Goal: Task Accomplishment & Management: Use online tool/utility

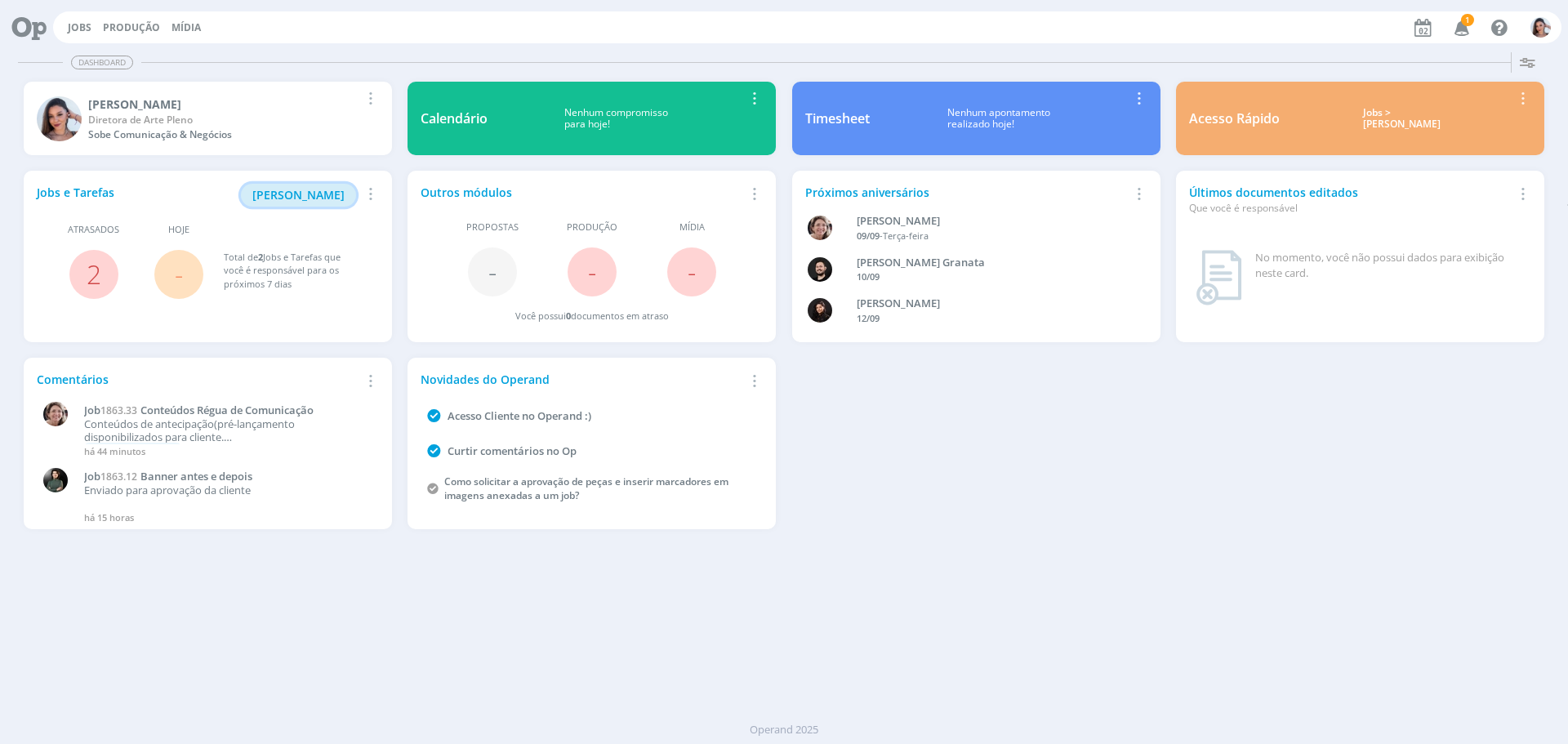
click at [305, 198] on span "Minha Pauta" at bounding box center [299, 195] width 93 height 15
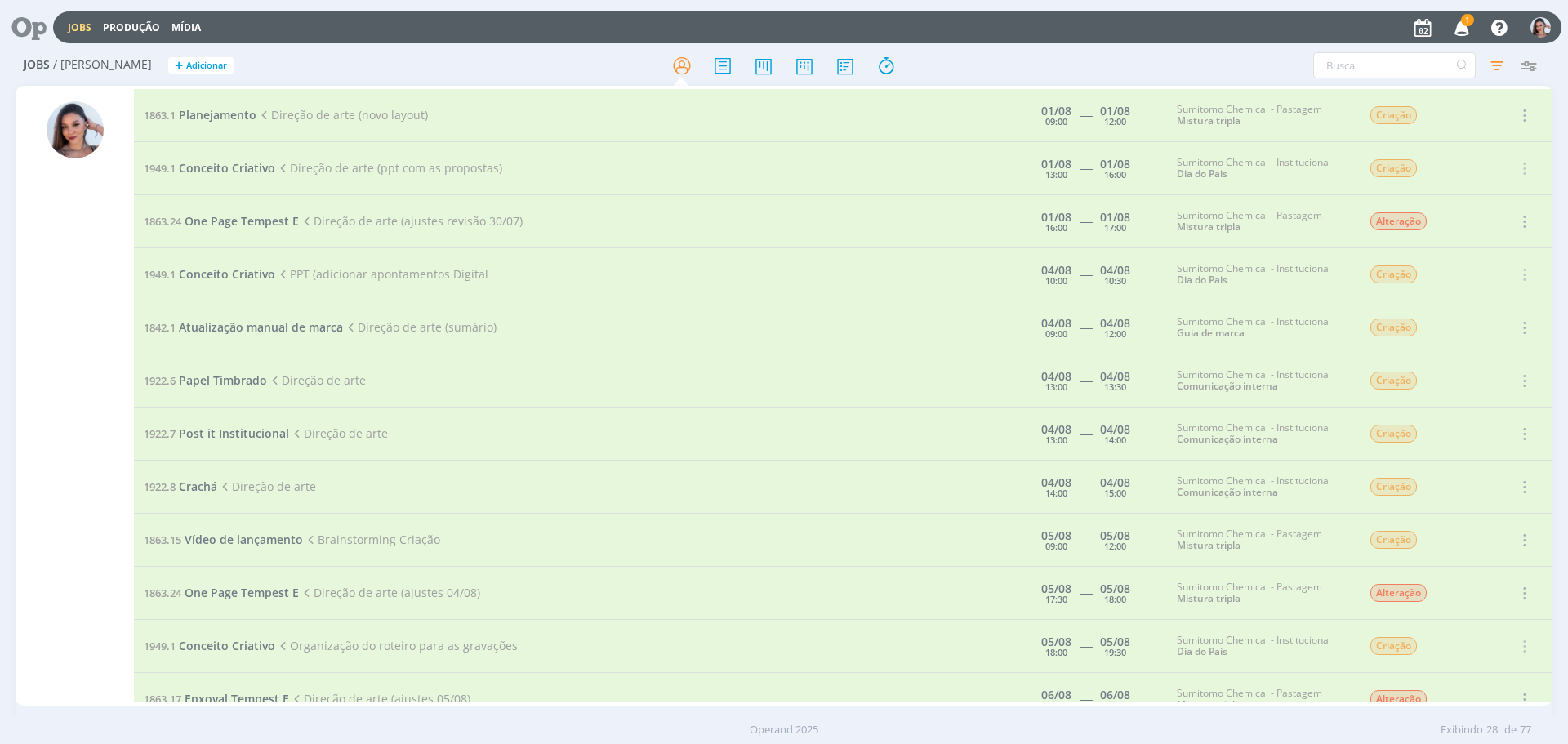
click at [19, 39] on icon at bounding box center [23, 27] width 34 height 32
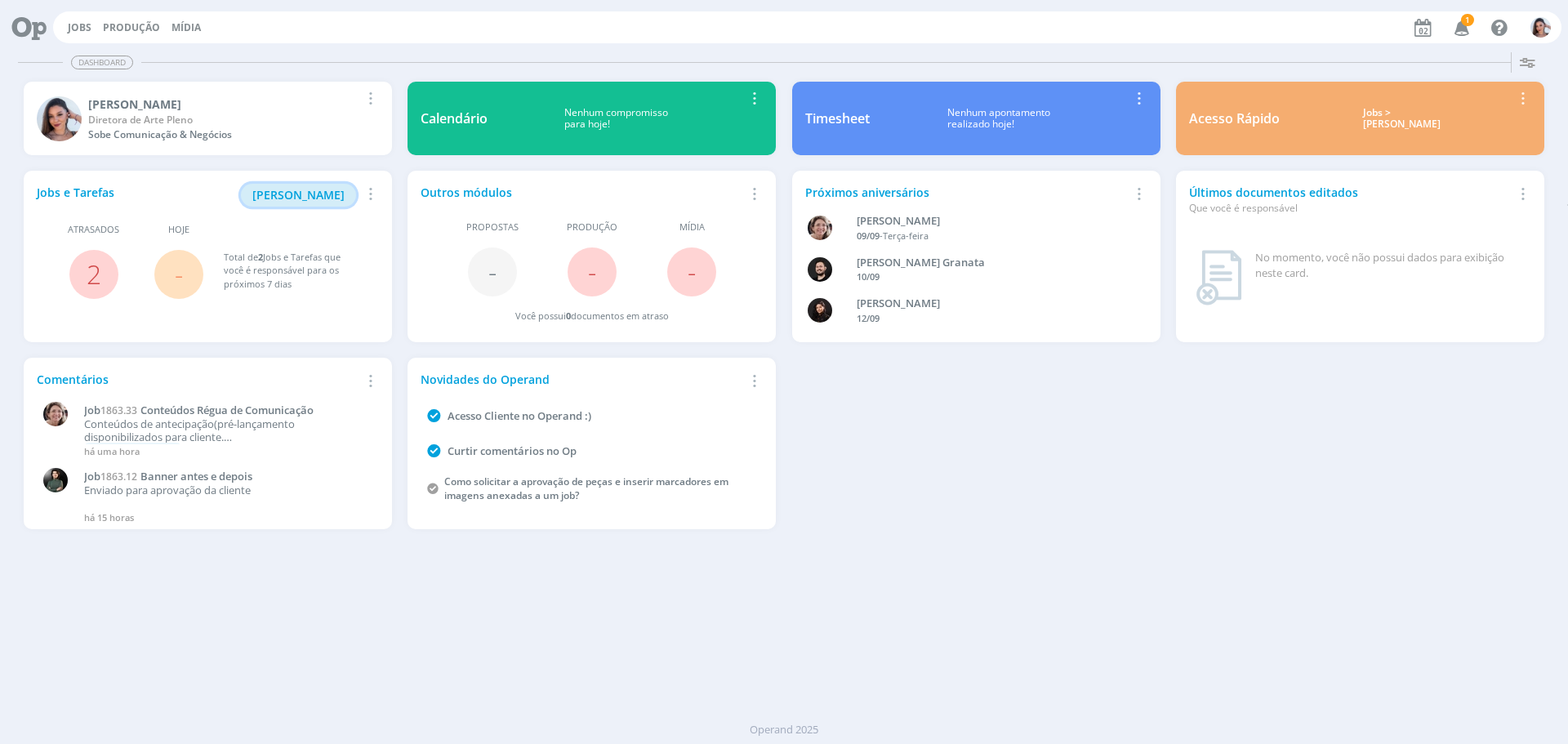
click at [301, 188] on span "Minha Pauta" at bounding box center [299, 195] width 93 height 15
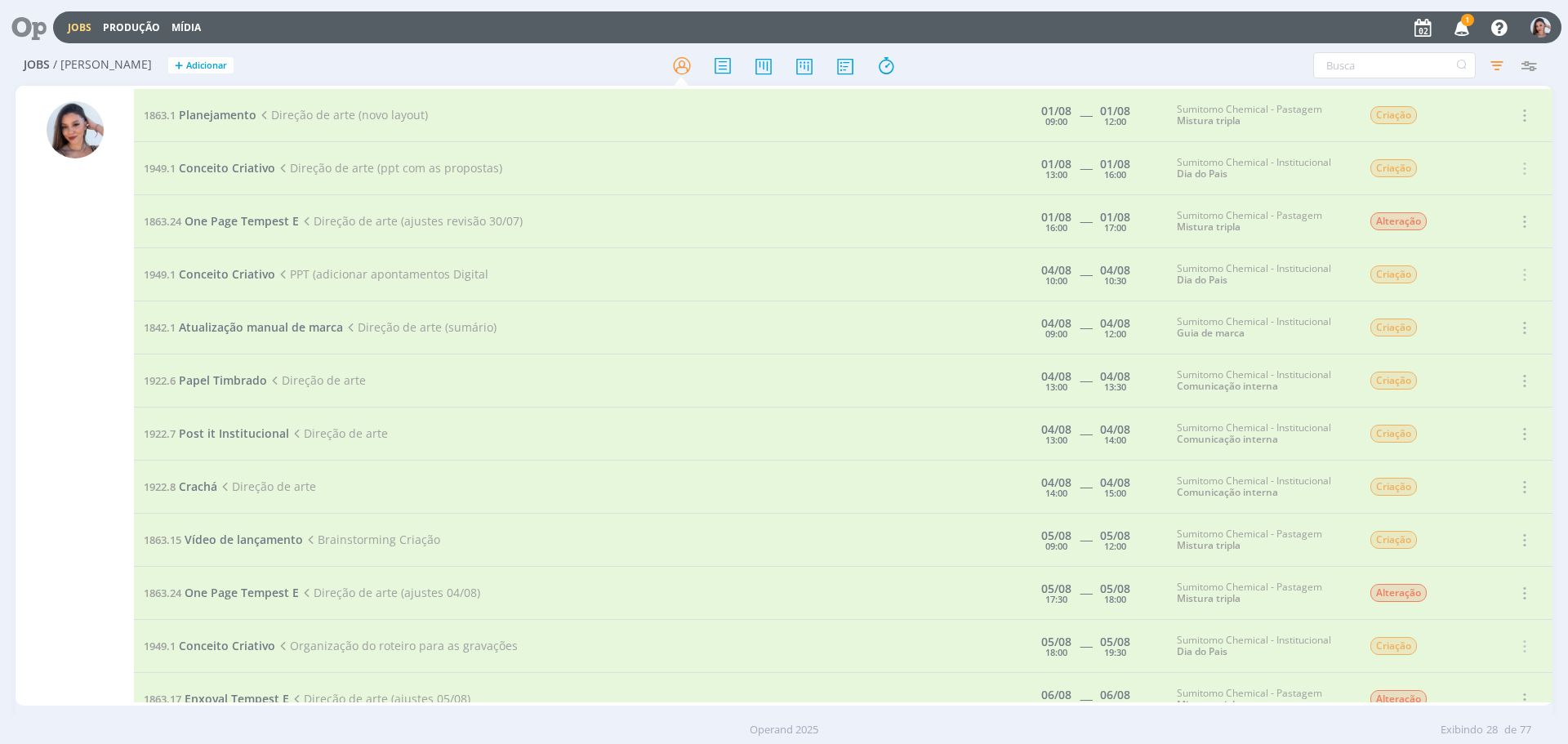
click at [1522, 0] on div at bounding box center [784, 0] width 1568 height 0
click at [1500, 64] on icon "button" at bounding box center [1497, 65] width 29 height 29
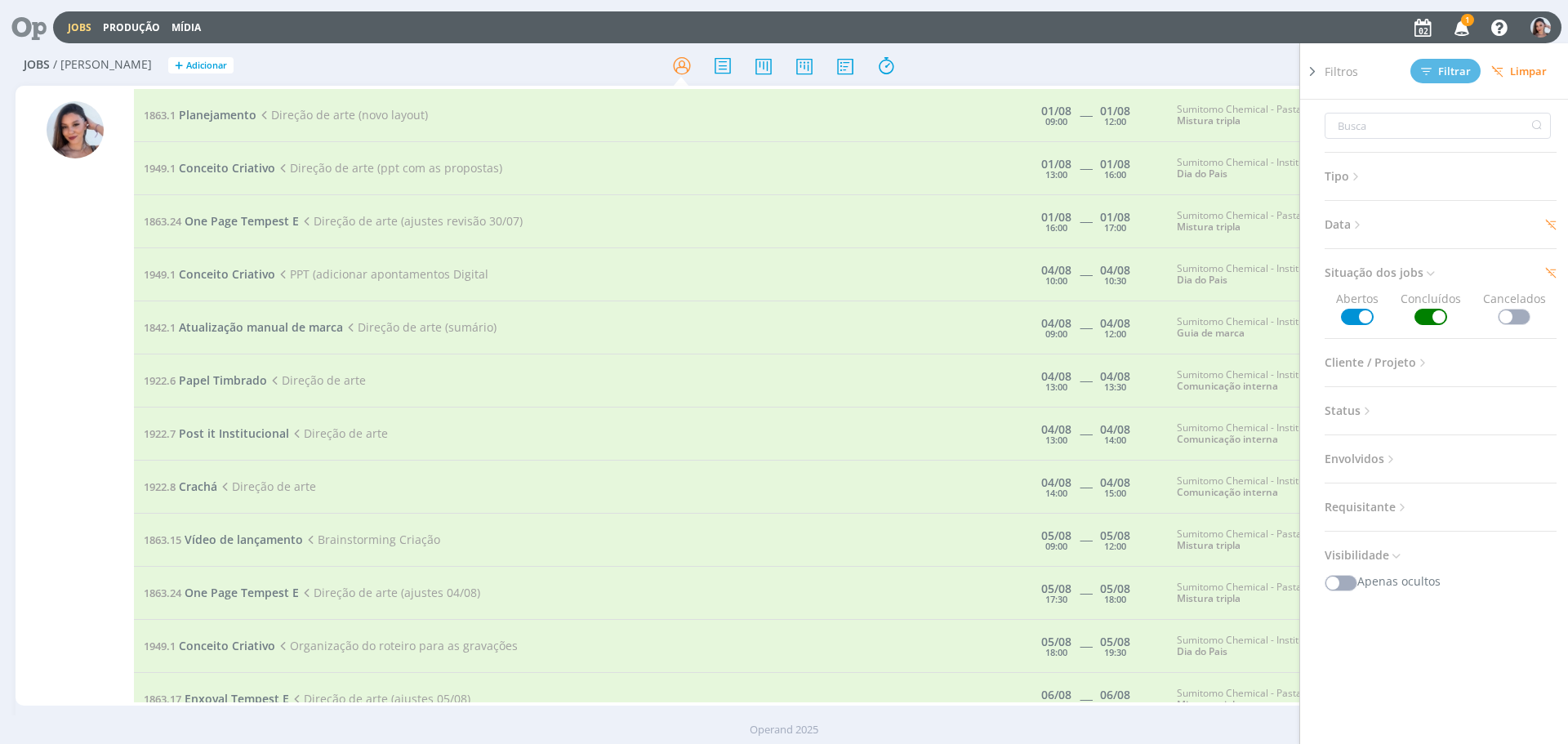
click at [1358, 228] on icon at bounding box center [1357, 225] width 14 height 14
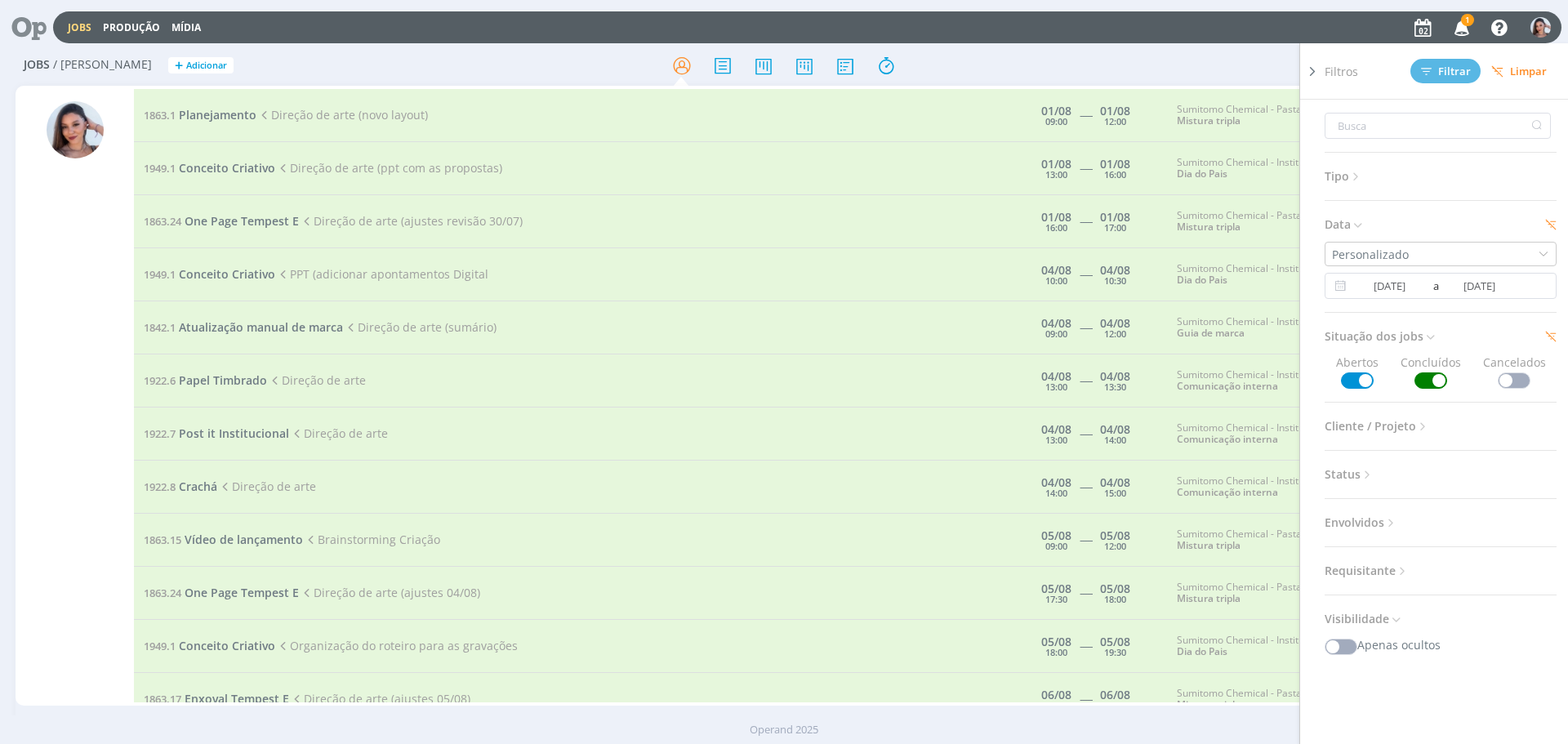
click at [1418, 375] on span at bounding box center [1431, 380] width 33 height 16
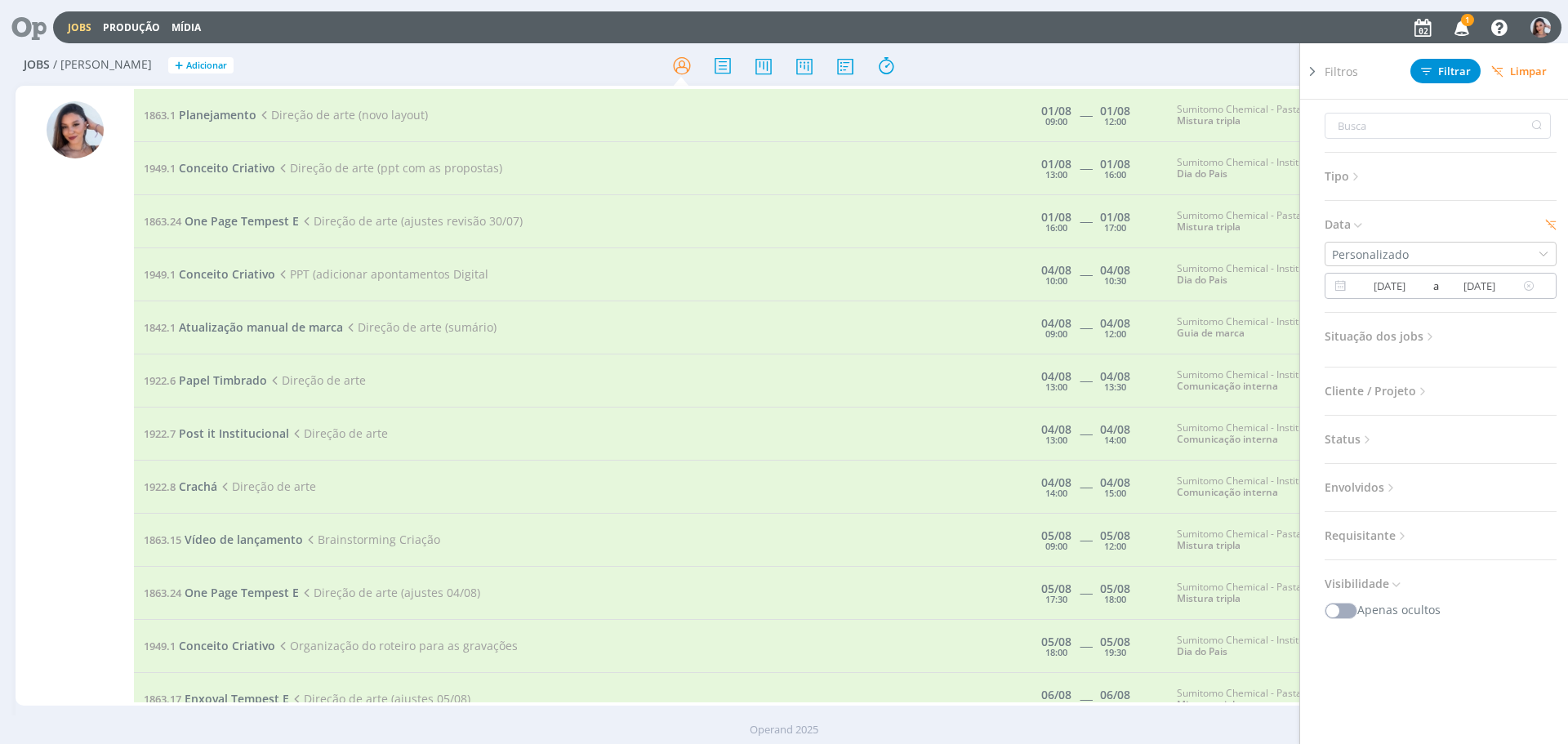
click at [1409, 293] on input "01/08/2025" at bounding box center [1389, 286] width 79 height 19
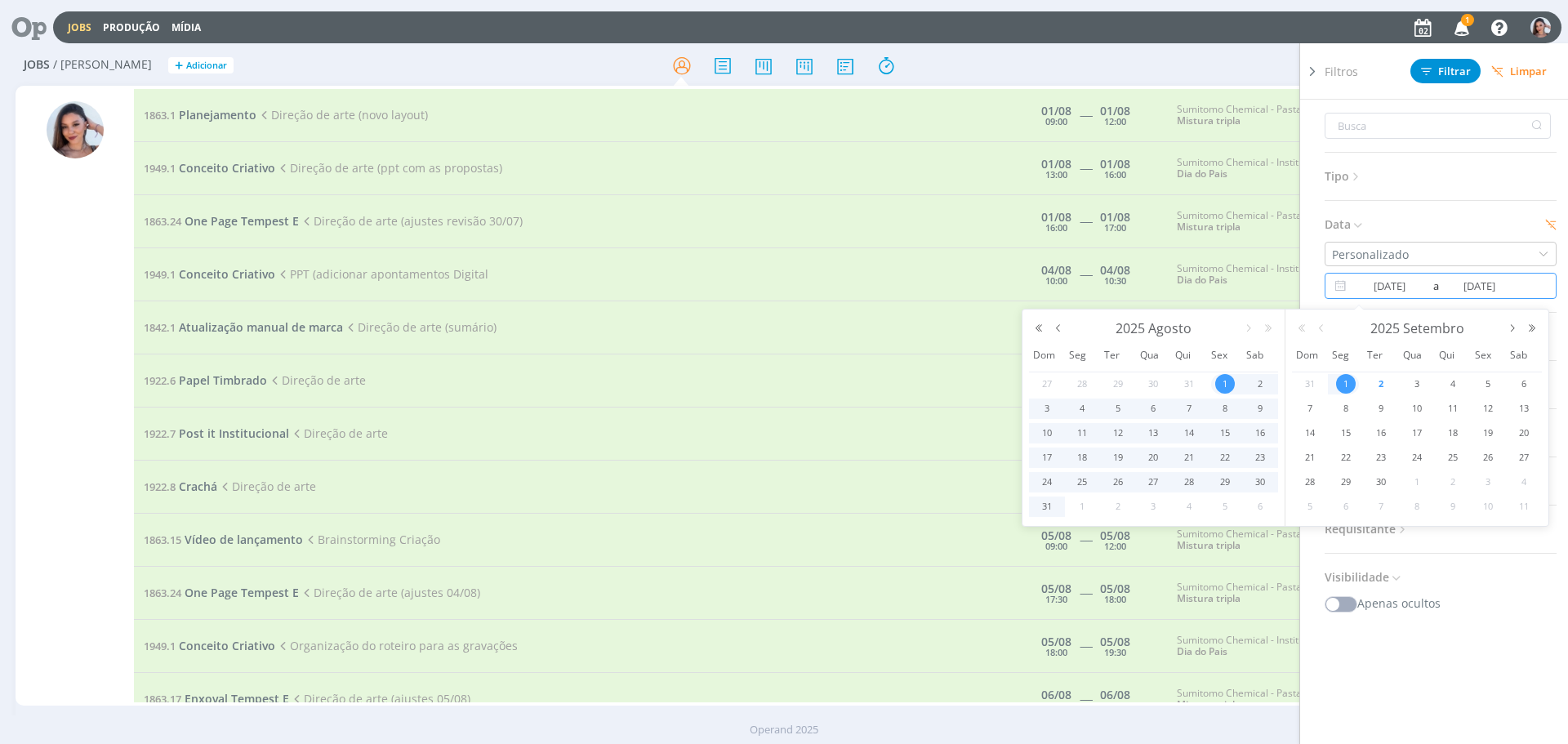
click at [1380, 383] on span "2" at bounding box center [1381, 384] width 19 height 19
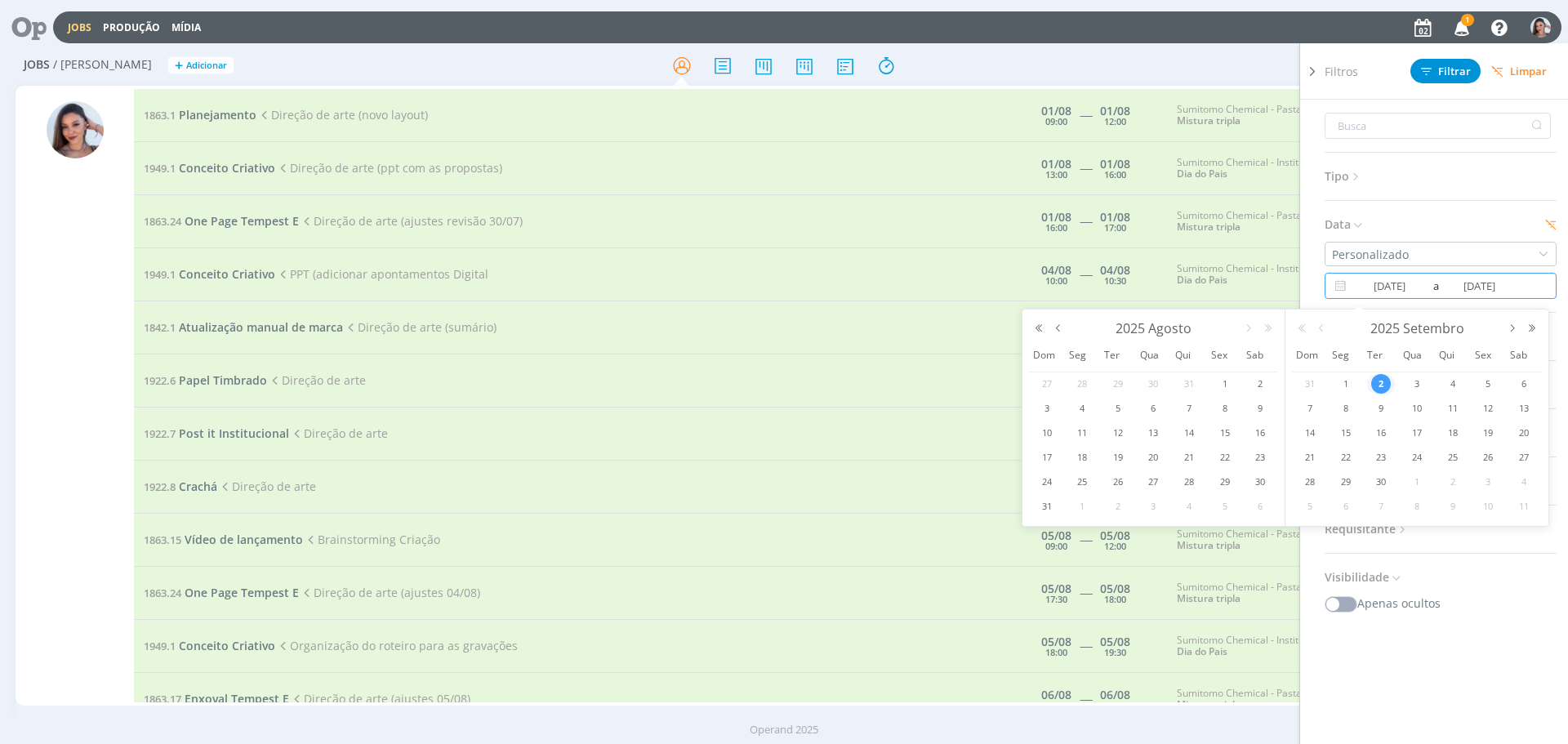
click at [1380, 383] on span "2" at bounding box center [1381, 384] width 19 height 19
type input "[DATE]"
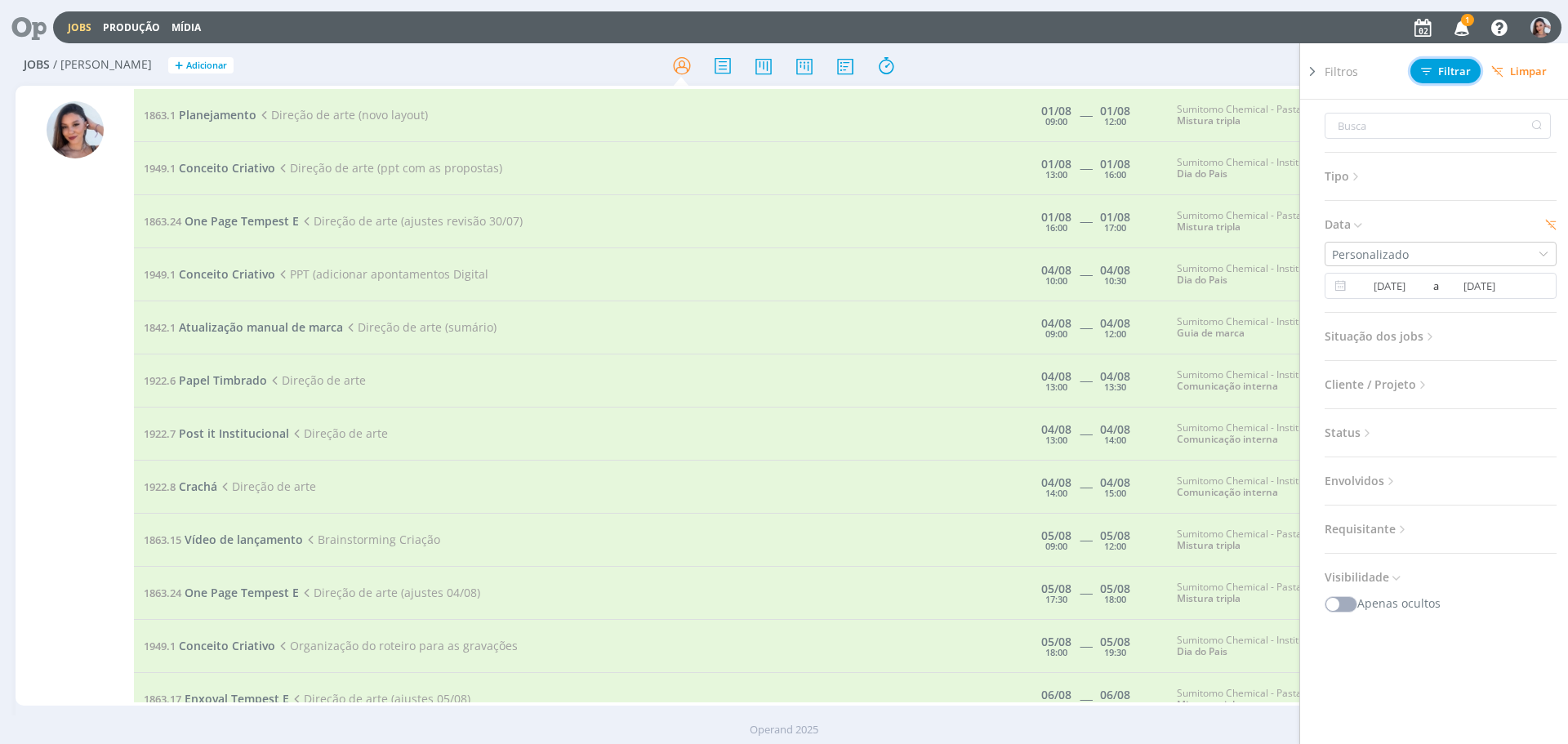
click at [1452, 82] on button "Filtrar" at bounding box center [1445, 71] width 71 height 24
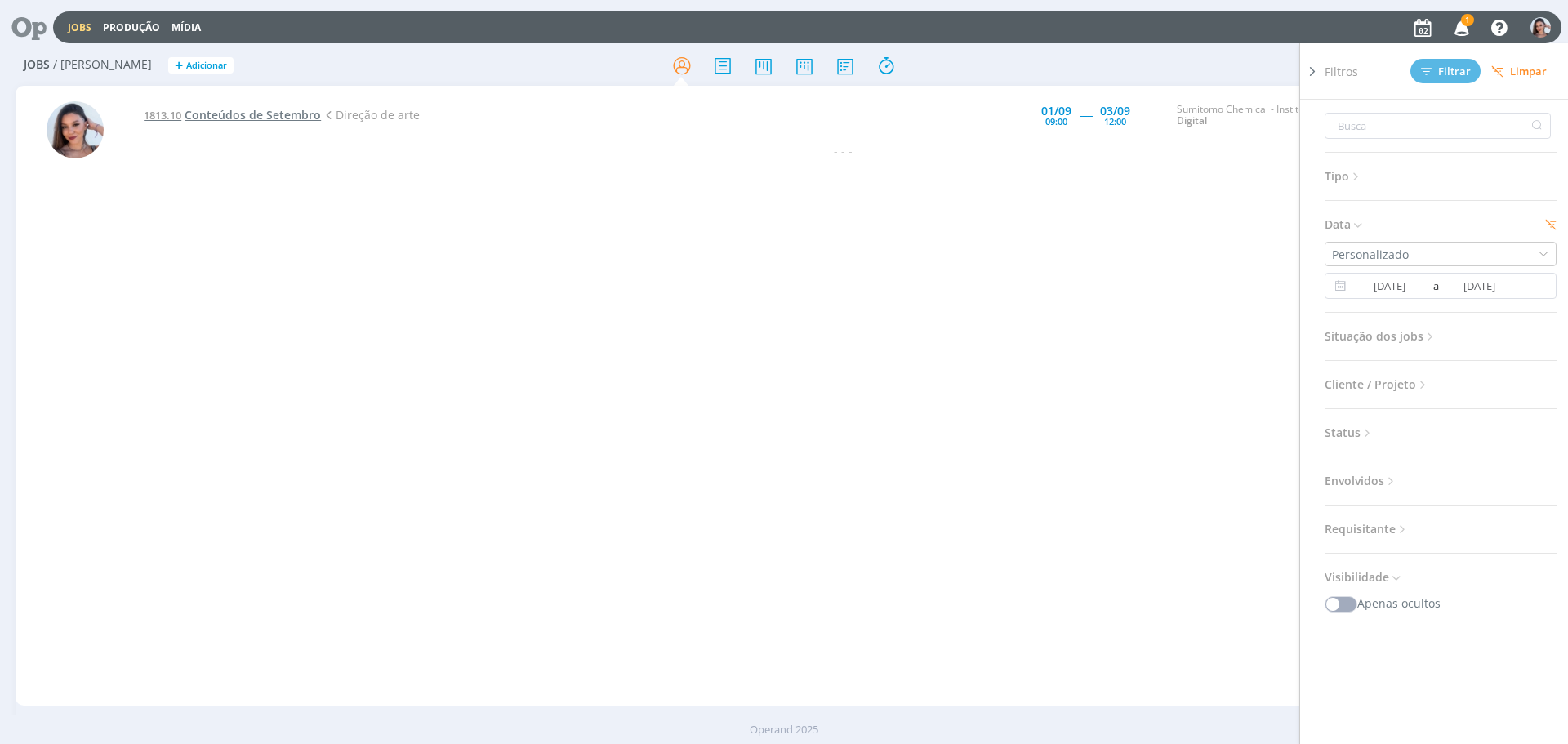
drag, startPoint x: 467, startPoint y: 258, endPoint x: 311, endPoint y: 119, distance: 208.9
drag, startPoint x: 311, startPoint y: 119, endPoint x: 721, endPoint y: 150, distance: 411.2
click at [721, 150] on div "- - -" at bounding box center [843, 151] width 1418 height 17
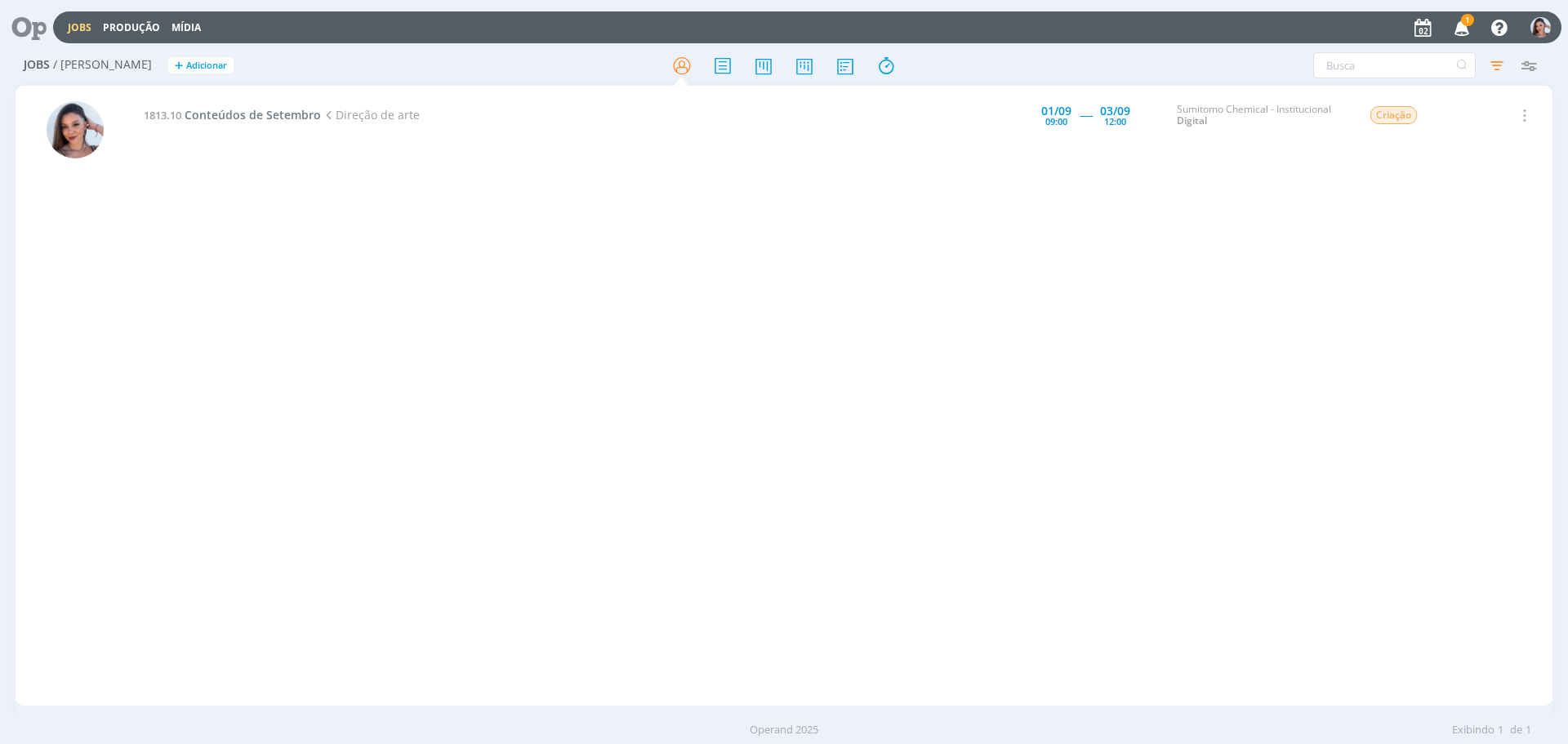
click at [596, 355] on div "1813.10 Conteúdos de Setembro Direção de arte 01/09 09:00 ----- 03/09 12:00 Sum…" at bounding box center [843, 395] width 1418 height 614
click at [243, 117] on span "Conteúdos de Setembro" at bounding box center [252, 115] width 136 height 15
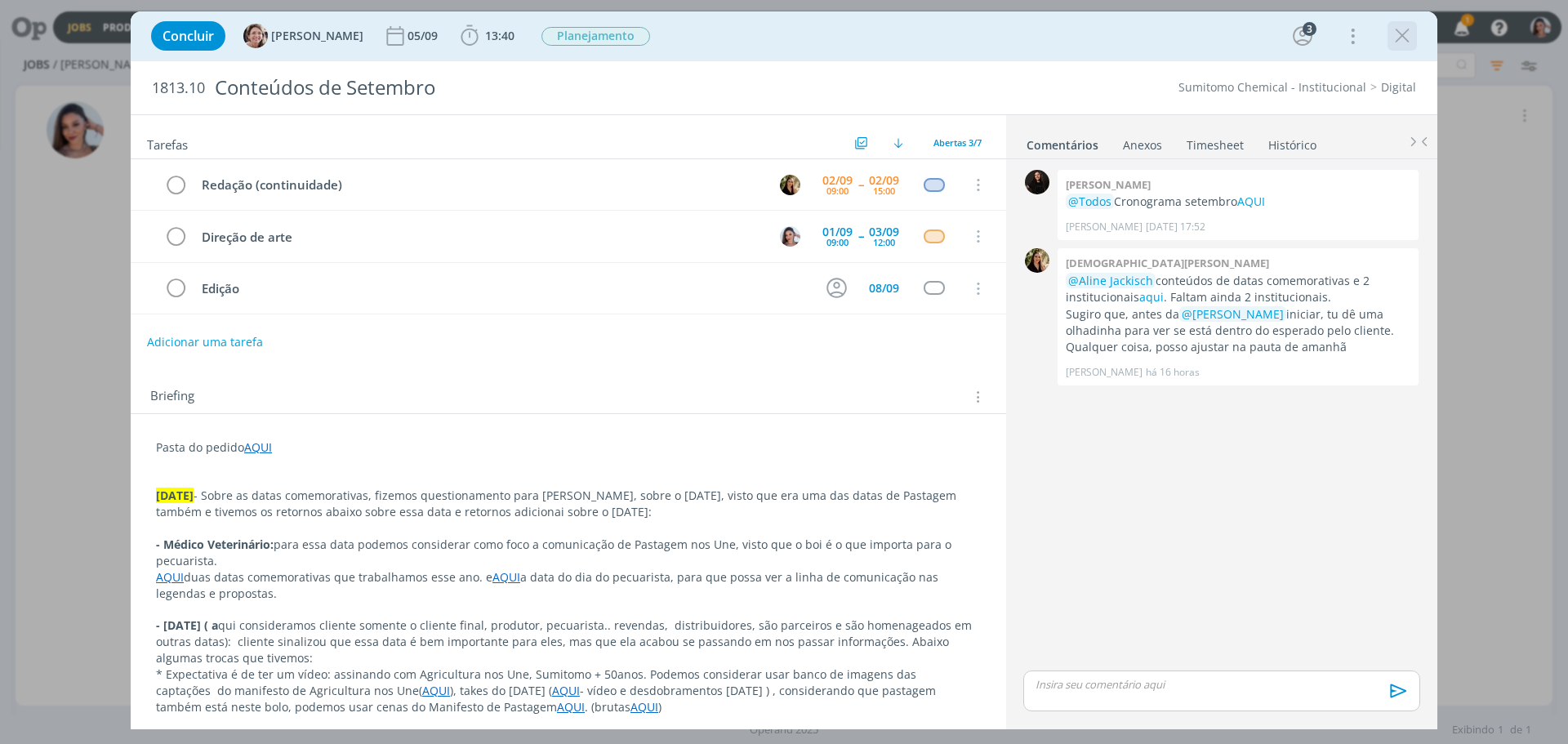
click at [1410, 35] on icon "dialog" at bounding box center [1402, 36] width 24 height 24
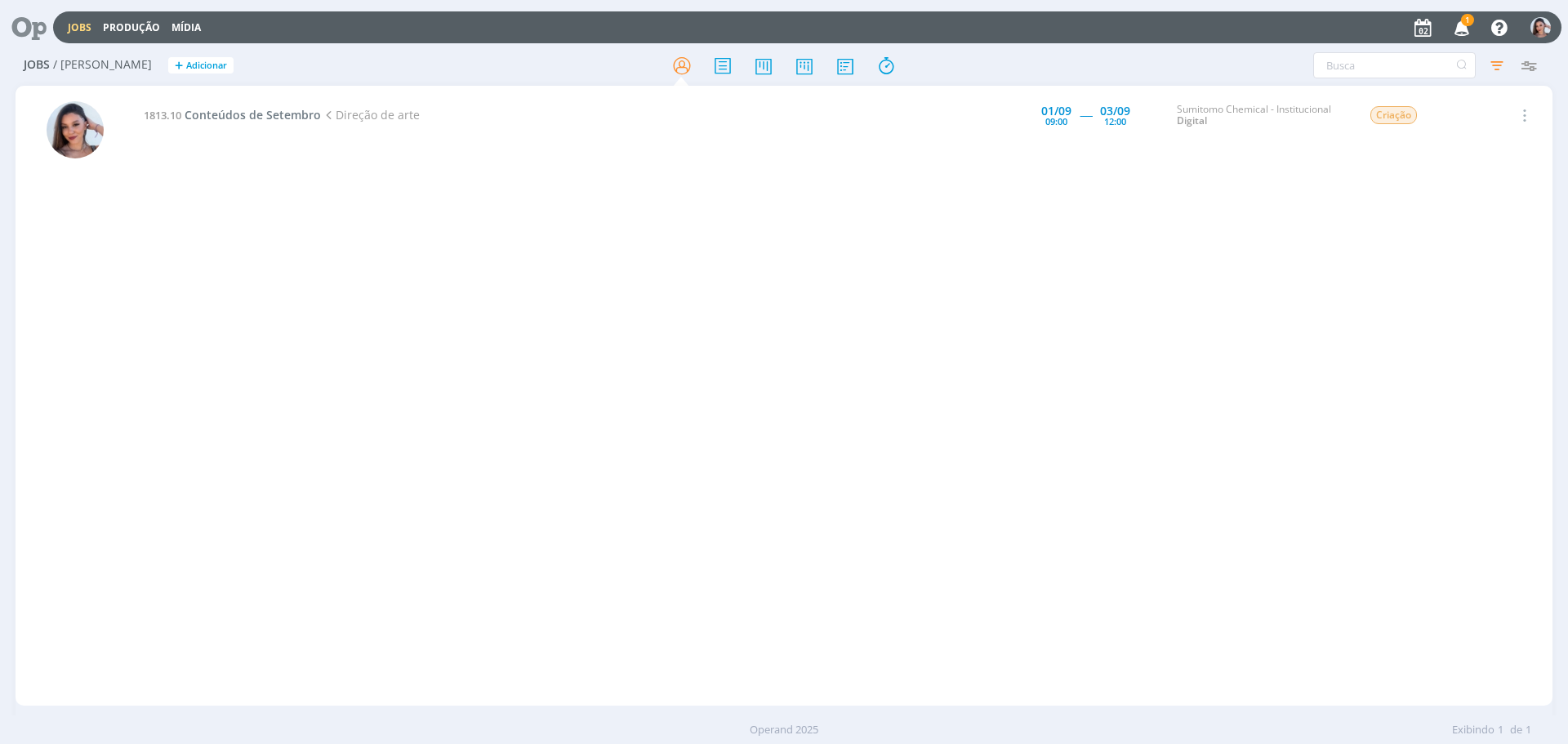
click at [1460, 29] on icon "button" at bounding box center [1463, 27] width 29 height 28
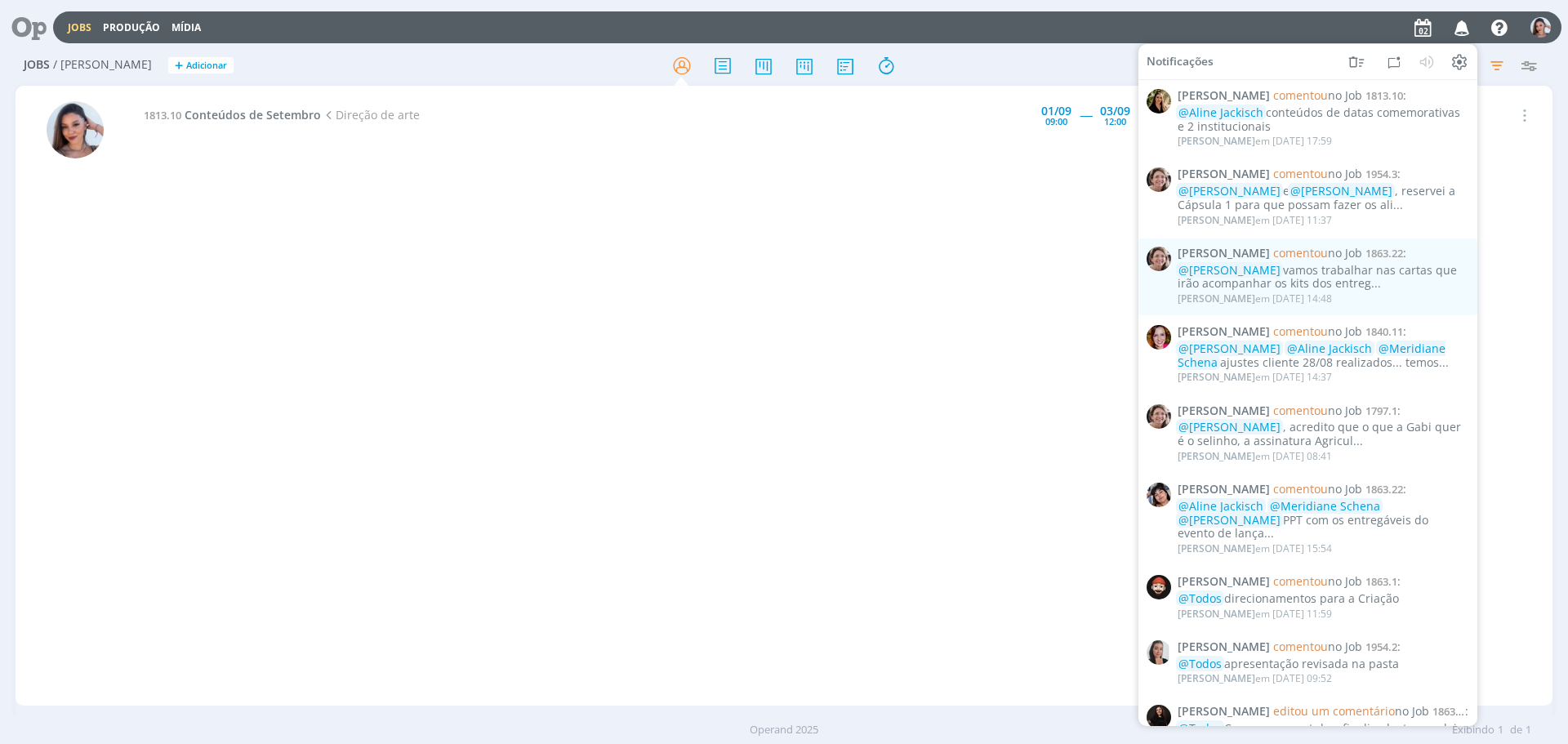
drag, startPoint x: 31, startPoint y: 23, endPoint x: 41, endPoint y: 19, distance: 10.8
click at [31, 23] on icon at bounding box center [23, 27] width 34 height 32
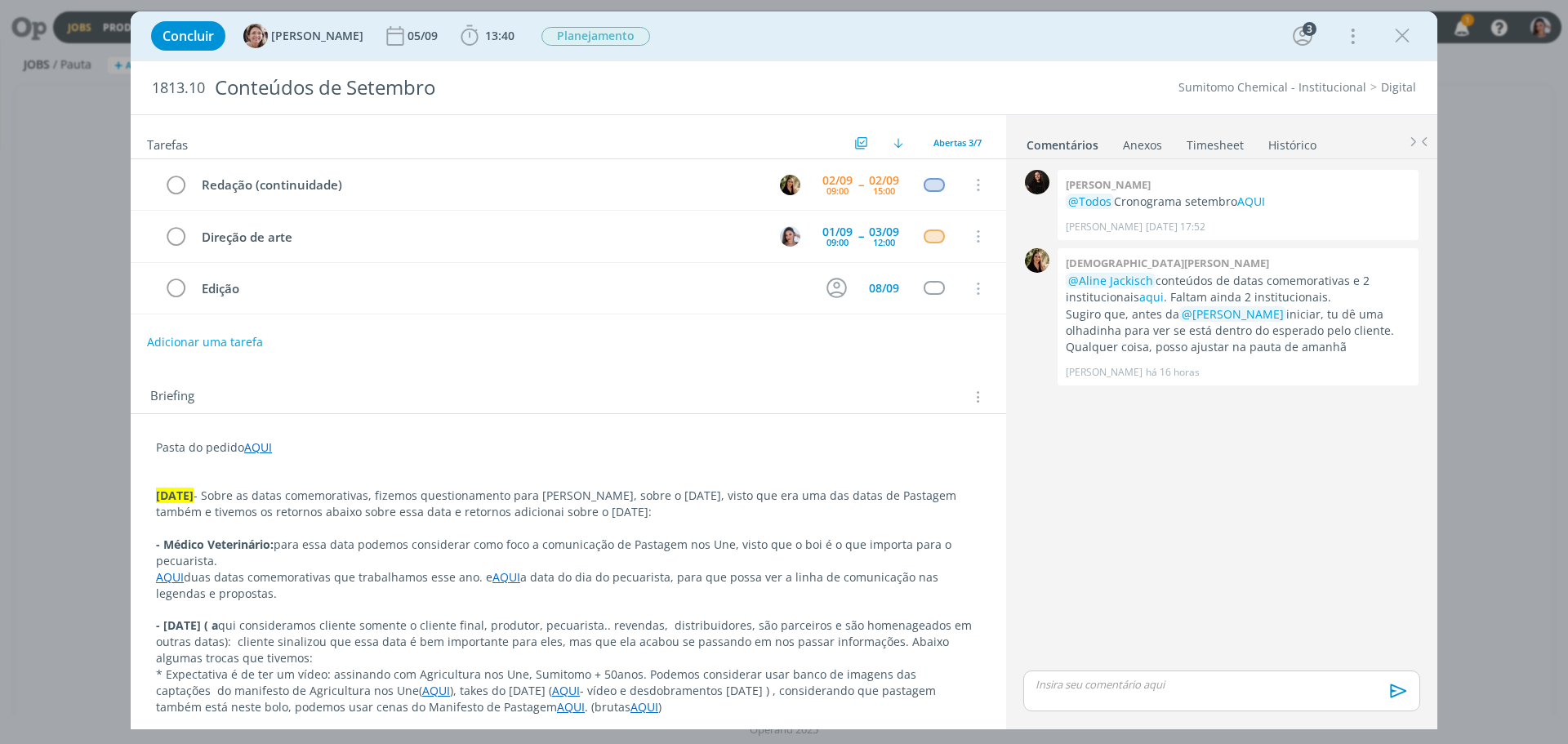
drag, startPoint x: 1398, startPoint y: 26, endPoint x: 1277, endPoint y: 11, distance: 121.9
click at [1398, 26] on icon "dialog" at bounding box center [1402, 36] width 24 height 24
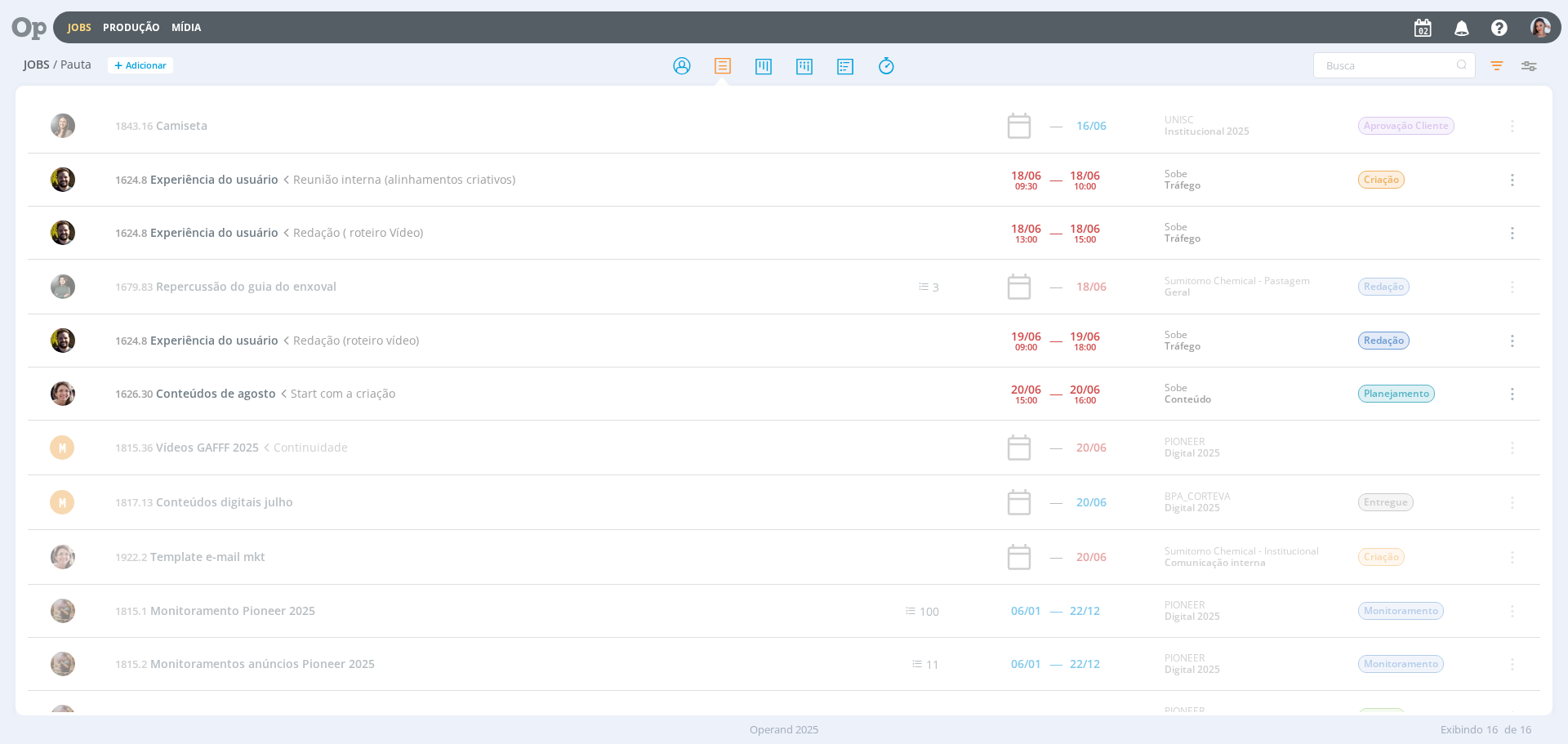
click at [1458, 25] on icon "button" at bounding box center [1463, 27] width 29 height 28
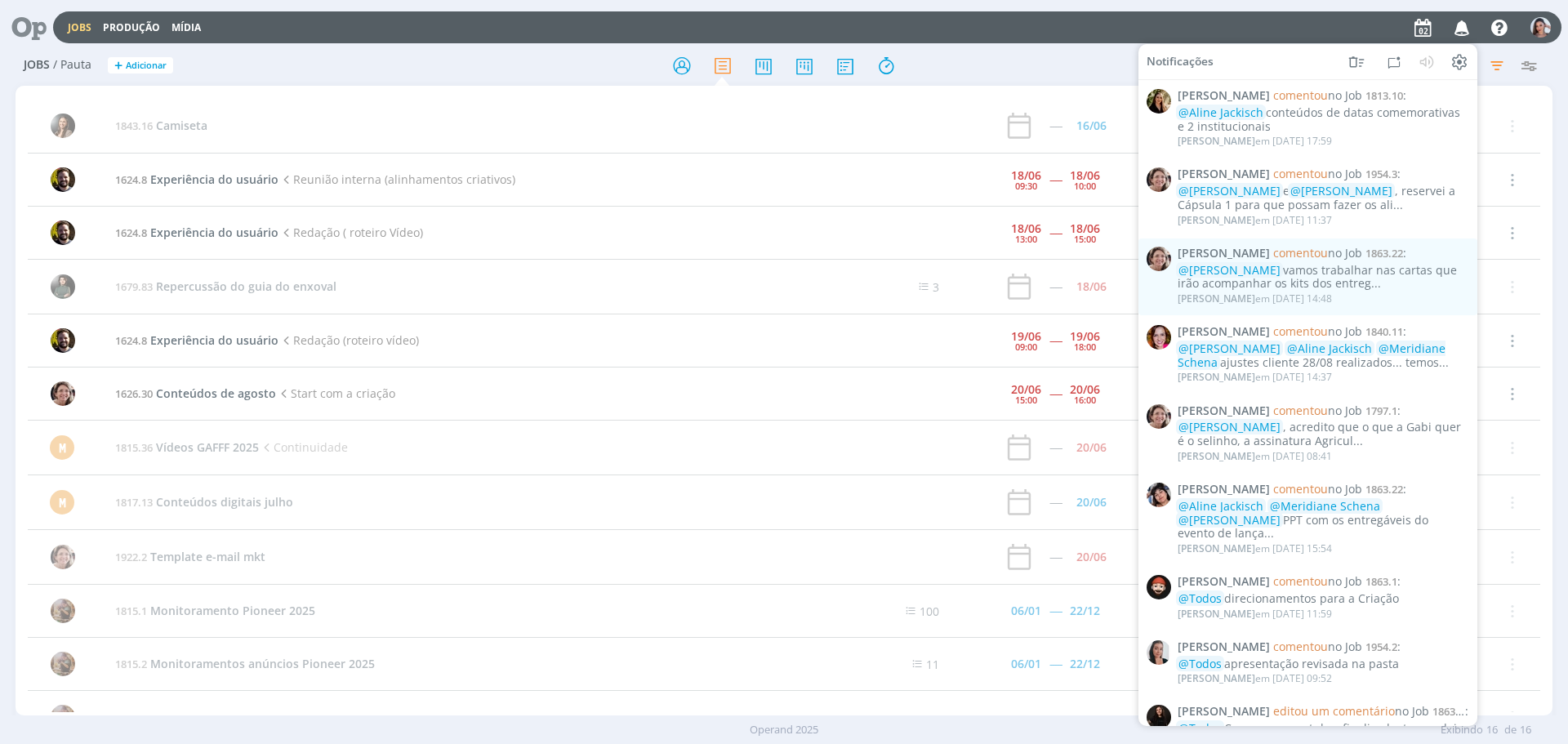
click at [26, 29] on icon at bounding box center [23, 27] width 34 height 32
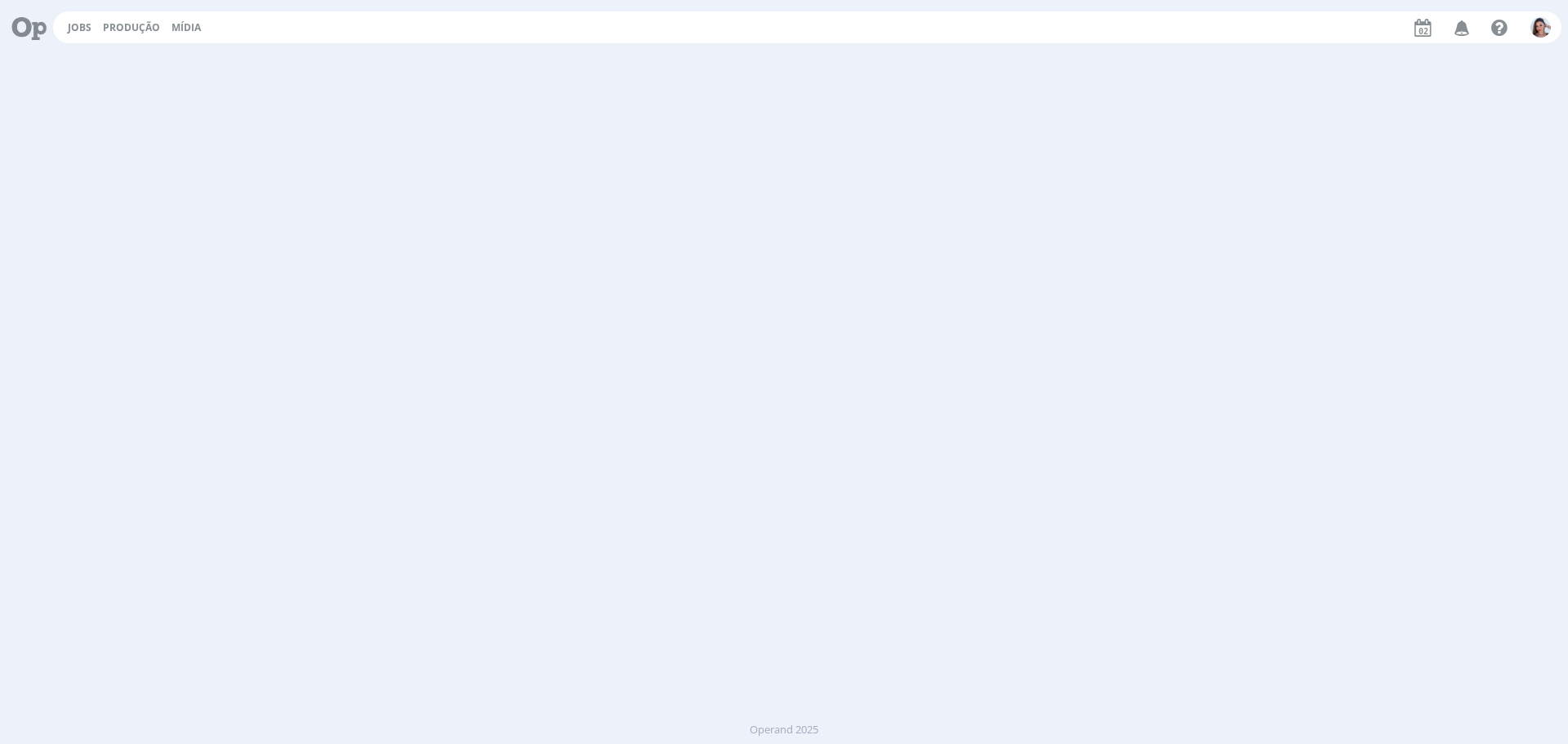
click at [26, 29] on icon at bounding box center [23, 27] width 34 height 32
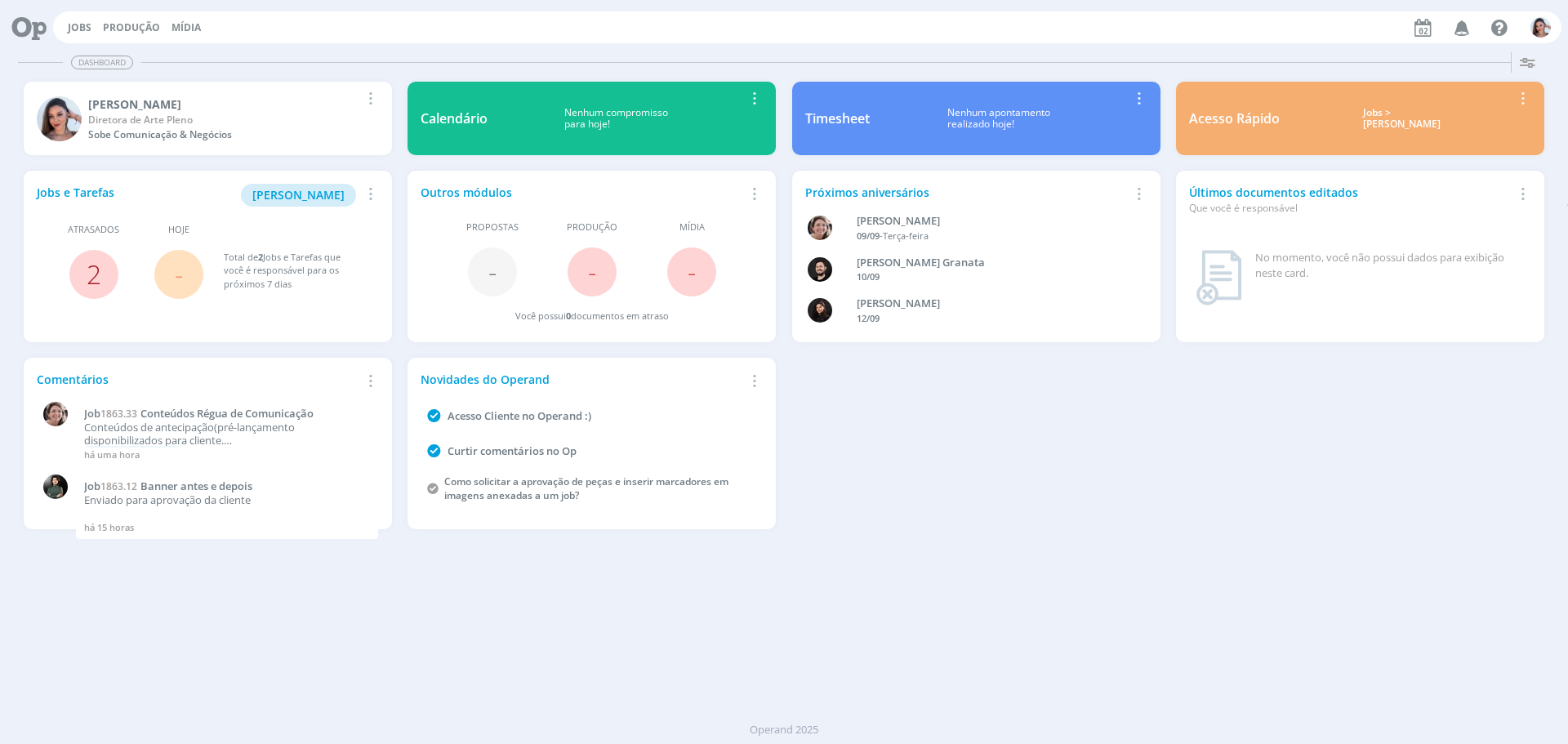
click at [87, 272] on link "2" at bounding box center [94, 273] width 14 height 35
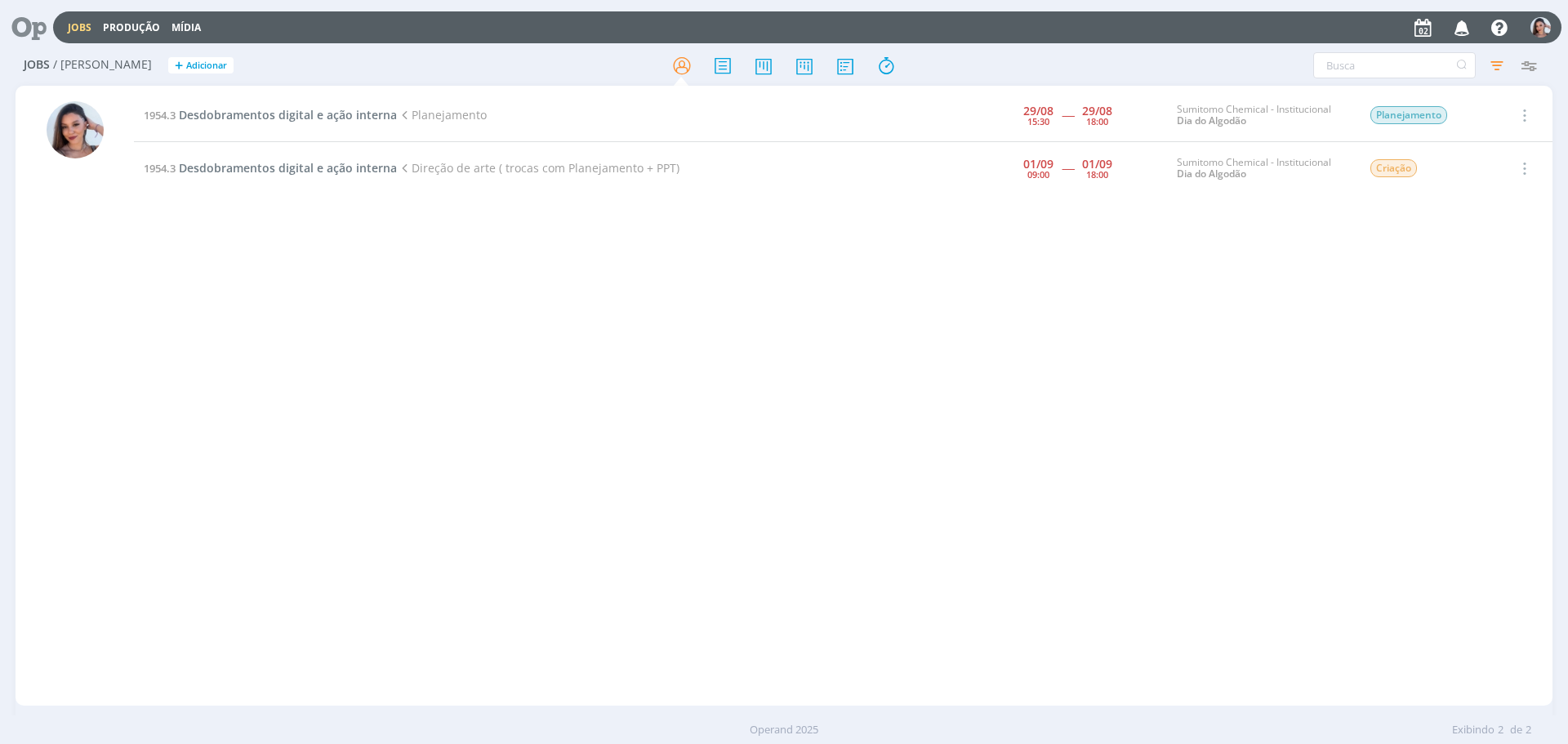
click at [1462, 33] on icon "button" at bounding box center [1463, 27] width 29 height 28
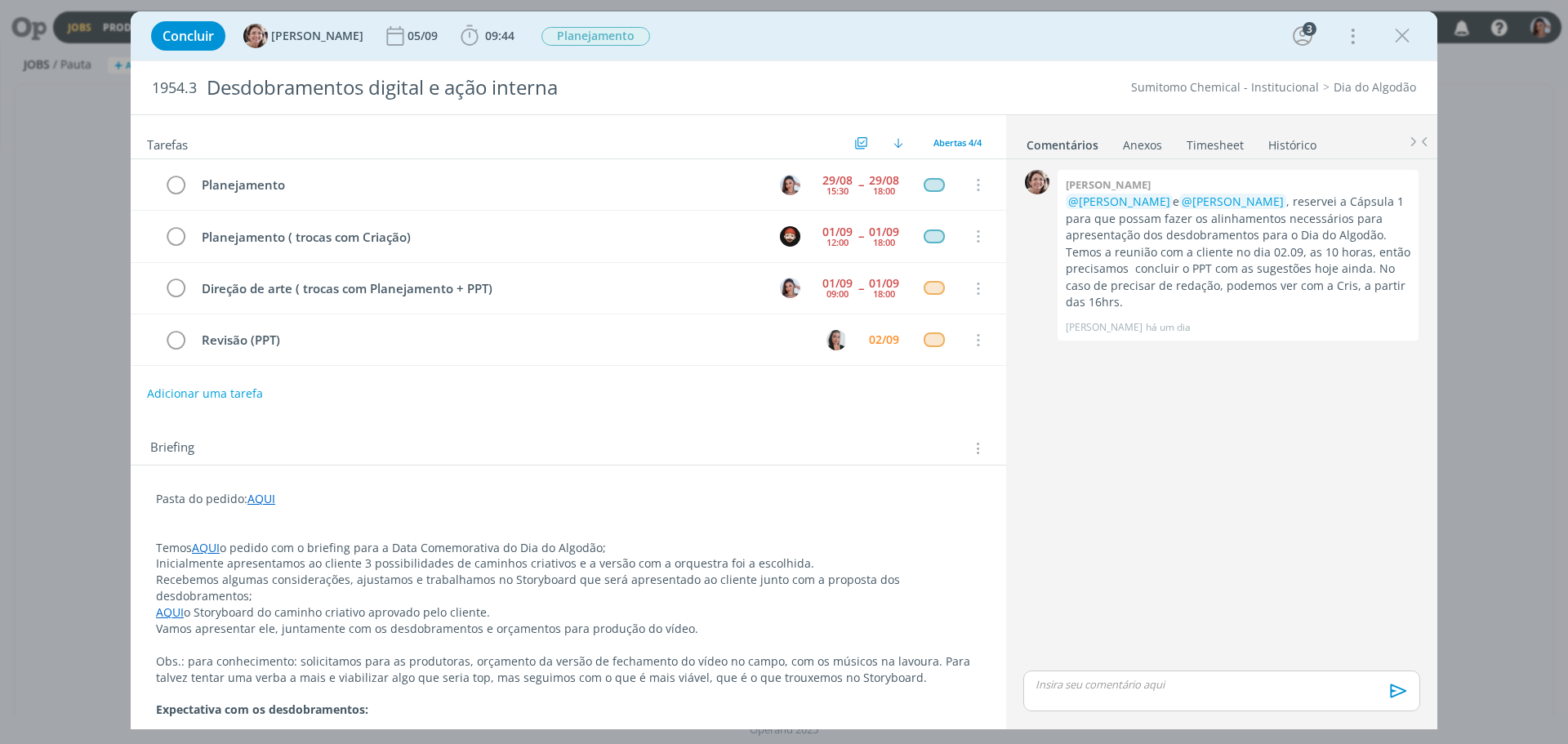
click at [756, 509] on p "dialog" at bounding box center [568, 515] width 825 height 16
click at [666, 588] on p "Recebemos algumas considerações, ajustamos e trabalhamos no Storyboard que será…" at bounding box center [568, 588] width 825 height 33
click at [640, 613] on p "AQUI o Storyboard do caminho criativo aprovado pelo cliente." at bounding box center [568, 612] width 825 height 16
click at [881, 493] on p "Pasta do pedido: AQUI" at bounding box center [568, 499] width 825 height 16
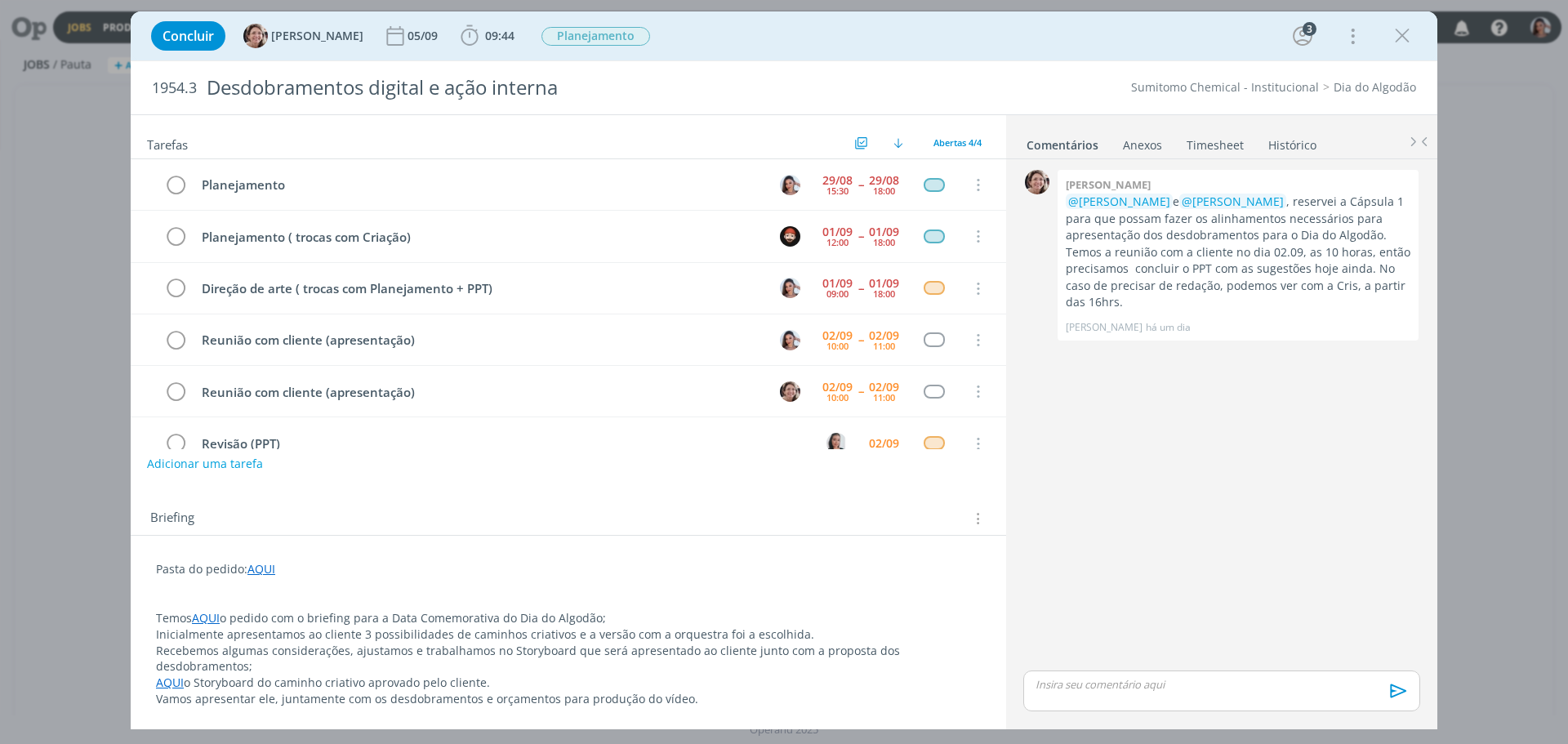
click at [1105, 678] on p "dialog" at bounding box center [1222, 684] width 371 height 14
click at [1105, 679] on div "dialog" at bounding box center [1221, 660] width 397 height 41
click at [1105, 679] on span "[PERSON_NAME]" at bounding box center [1124, 676] width 101 height 18
drag, startPoint x: 1037, startPoint y: 668, endPoint x: 1012, endPoint y: 672, distance: 25.3
click at [1012, 672] on div "0 [PERSON_NAME] @[PERSON_NAME] e @[PERSON_NAME] , reservei a Cápsula 1 para que…" at bounding box center [1221, 443] width 431 height 567
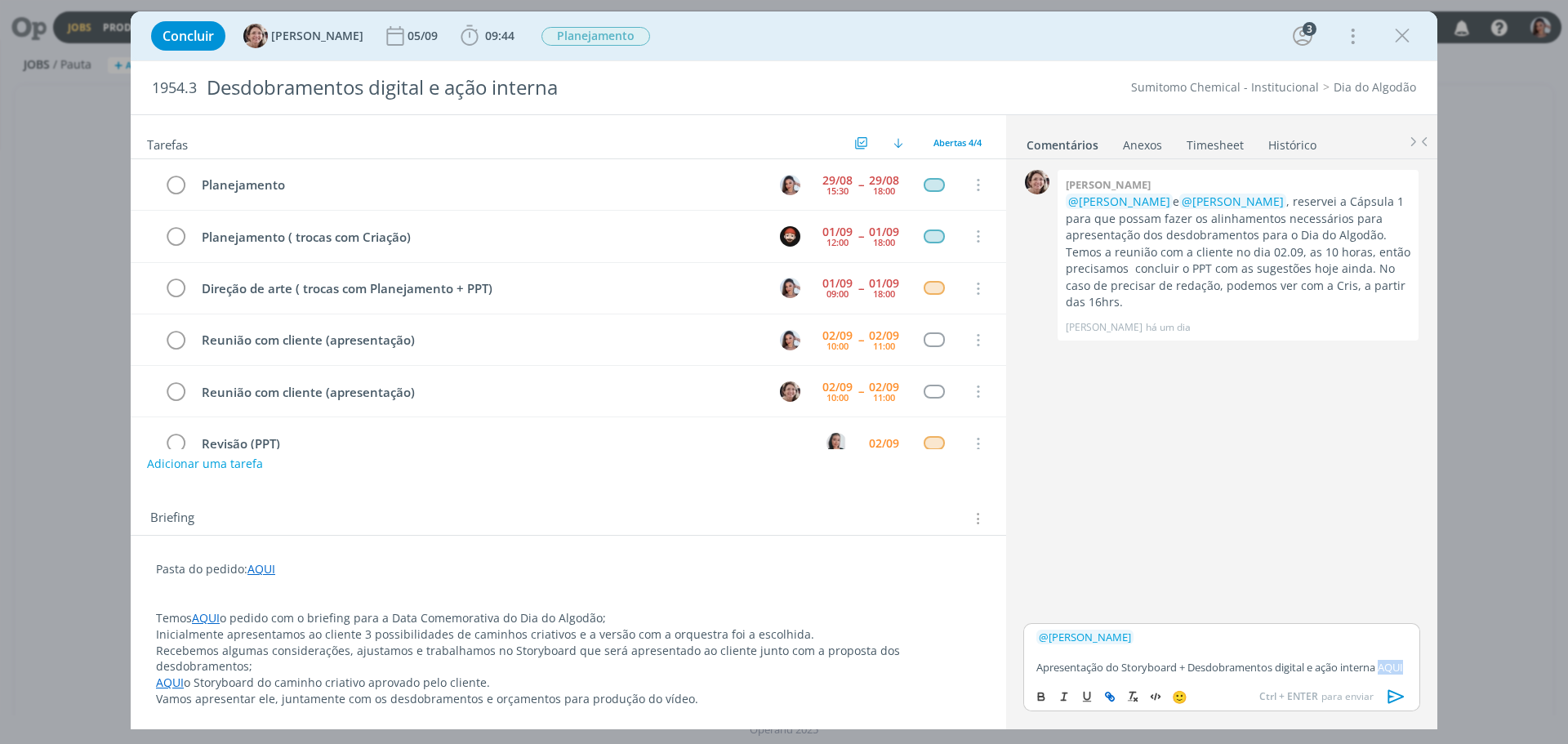
click at [1110, 691] on icon "dialog" at bounding box center [1110, 697] width 14 height 14
paste input "[URL][DOMAIN_NAME]"
type input "[URL][DOMAIN_NAME]"
click at [1228, 644] on link "dialog" at bounding box center [1223, 650] width 43 height 14
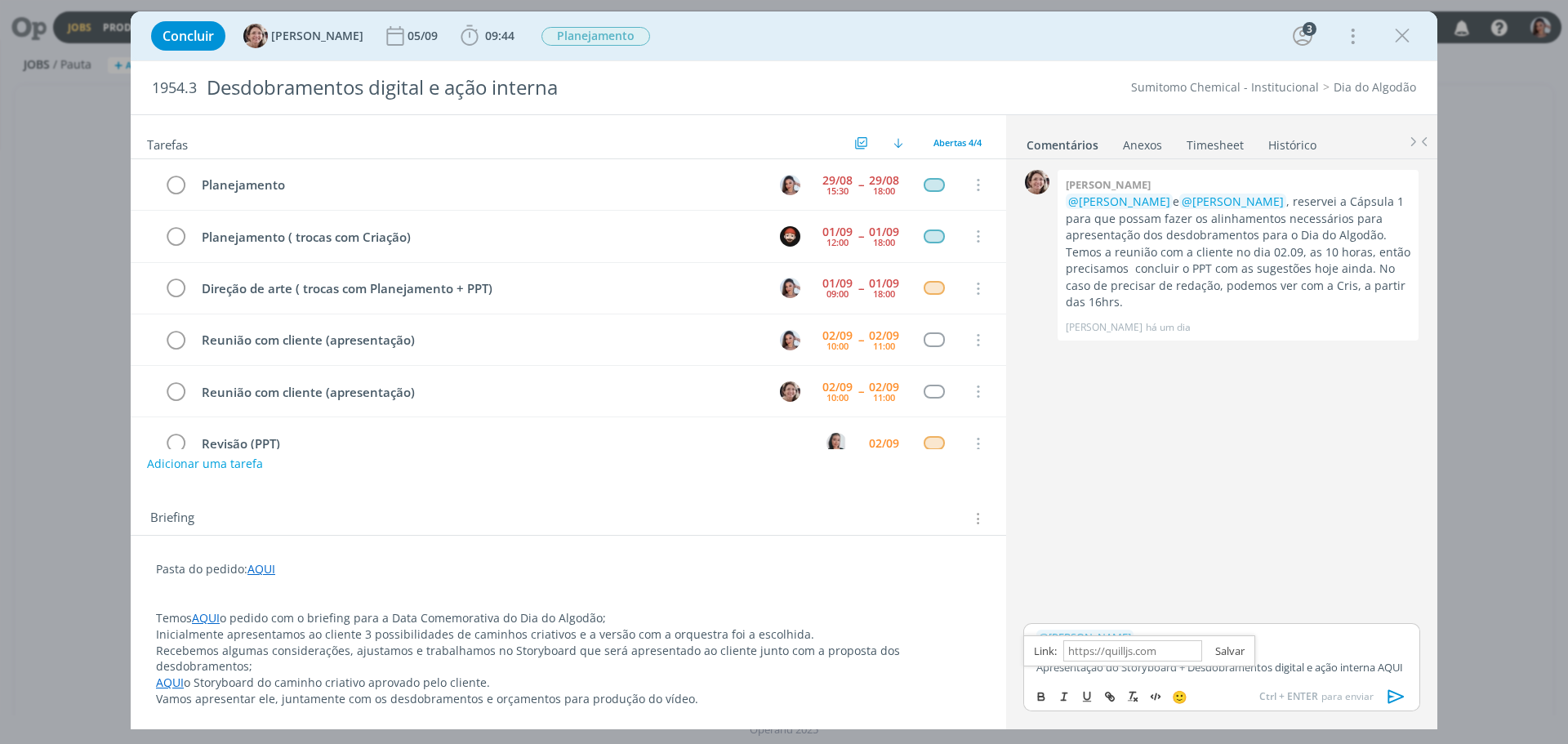
scroll to position [0, 0]
click at [1396, 694] on icon "dialog" at bounding box center [1396, 697] width 16 height 14
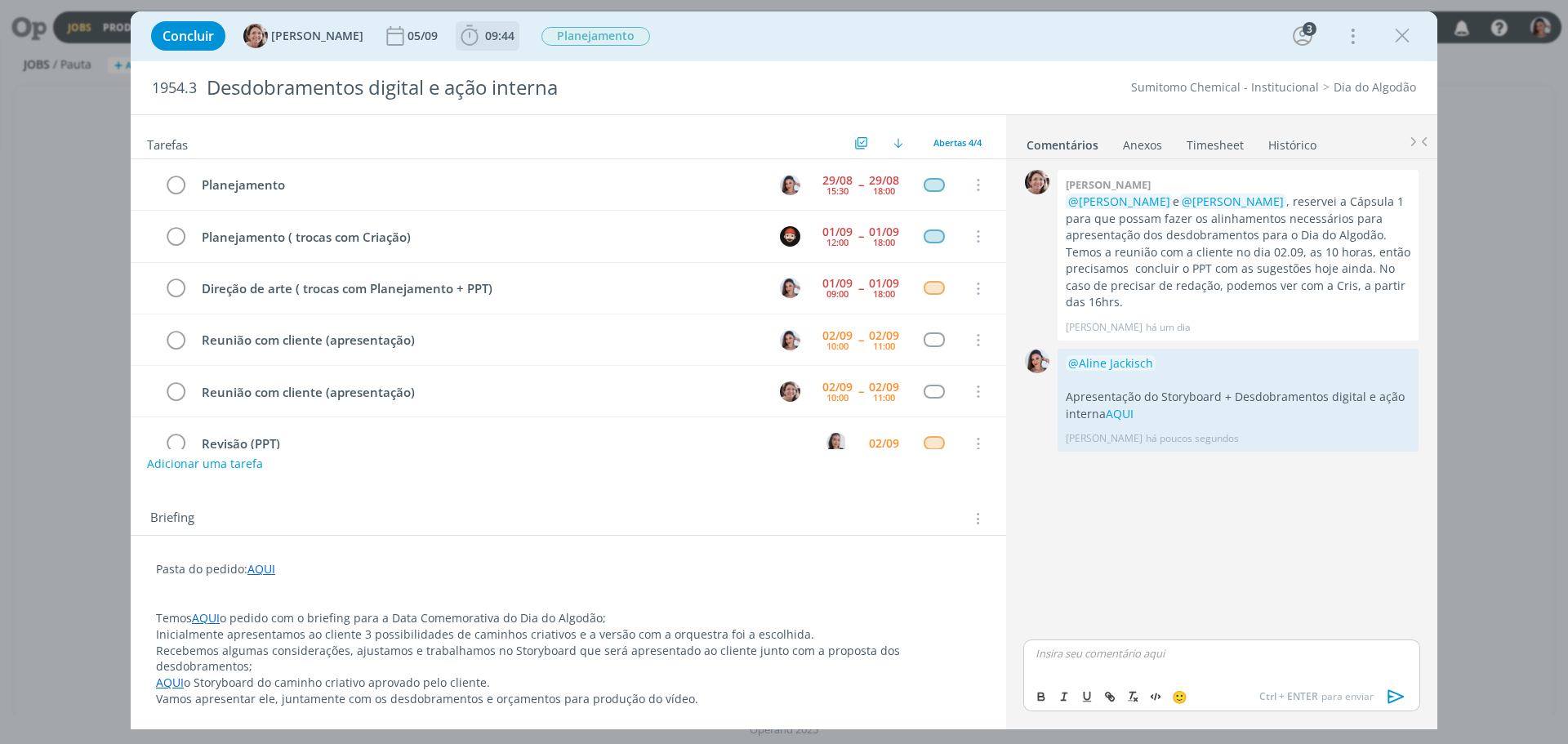
click at [463, 30] on icon "dialog" at bounding box center [469, 36] width 24 height 24
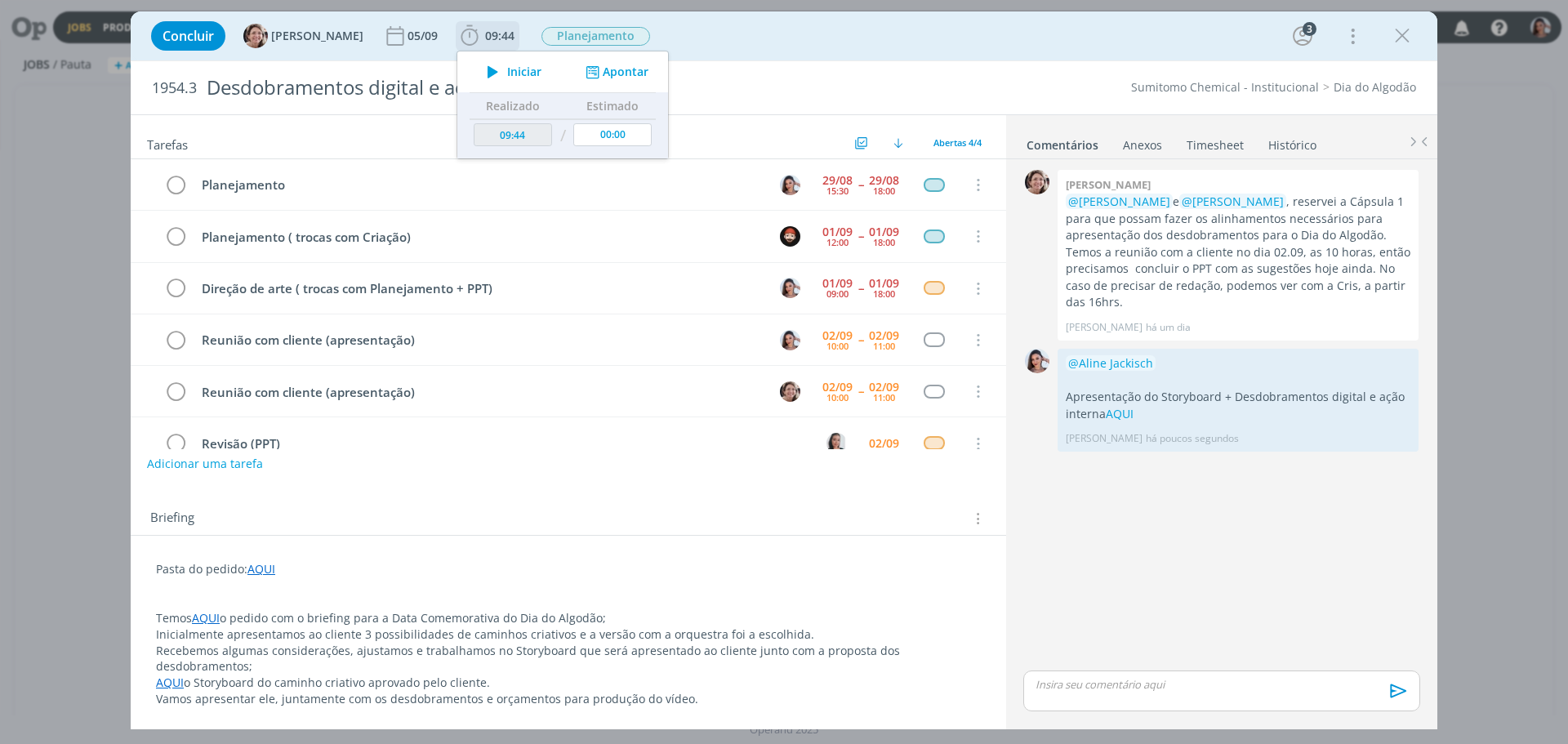
click at [483, 72] on icon "dialog" at bounding box center [493, 72] width 29 height 21
click at [484, 72] on icon "dialog" at bounding box center [494, 72] width 20 height 15
type input "09:45"
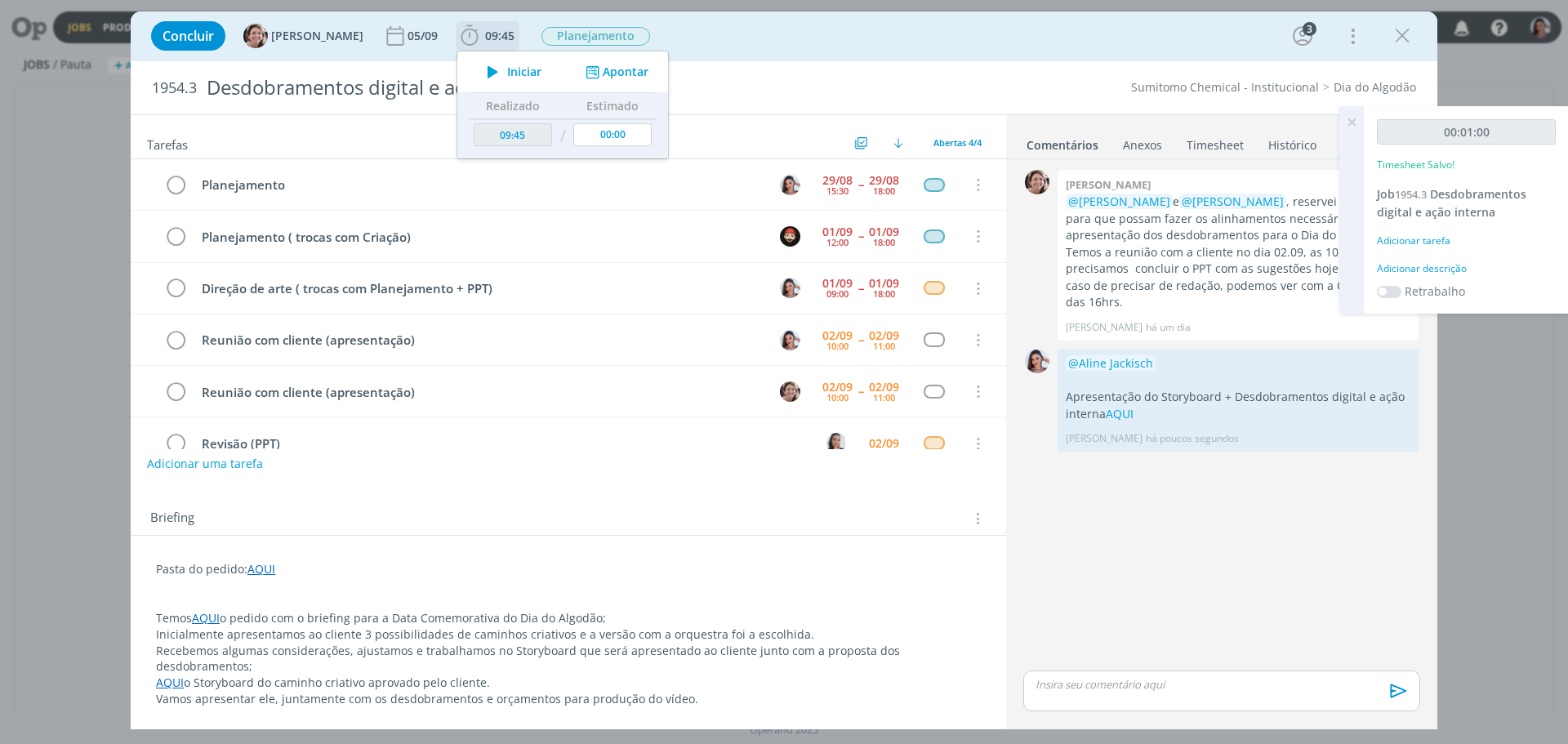
click at [507, 73] on span "Iniciar" at bounding box center [524, 72] width 34 height 12
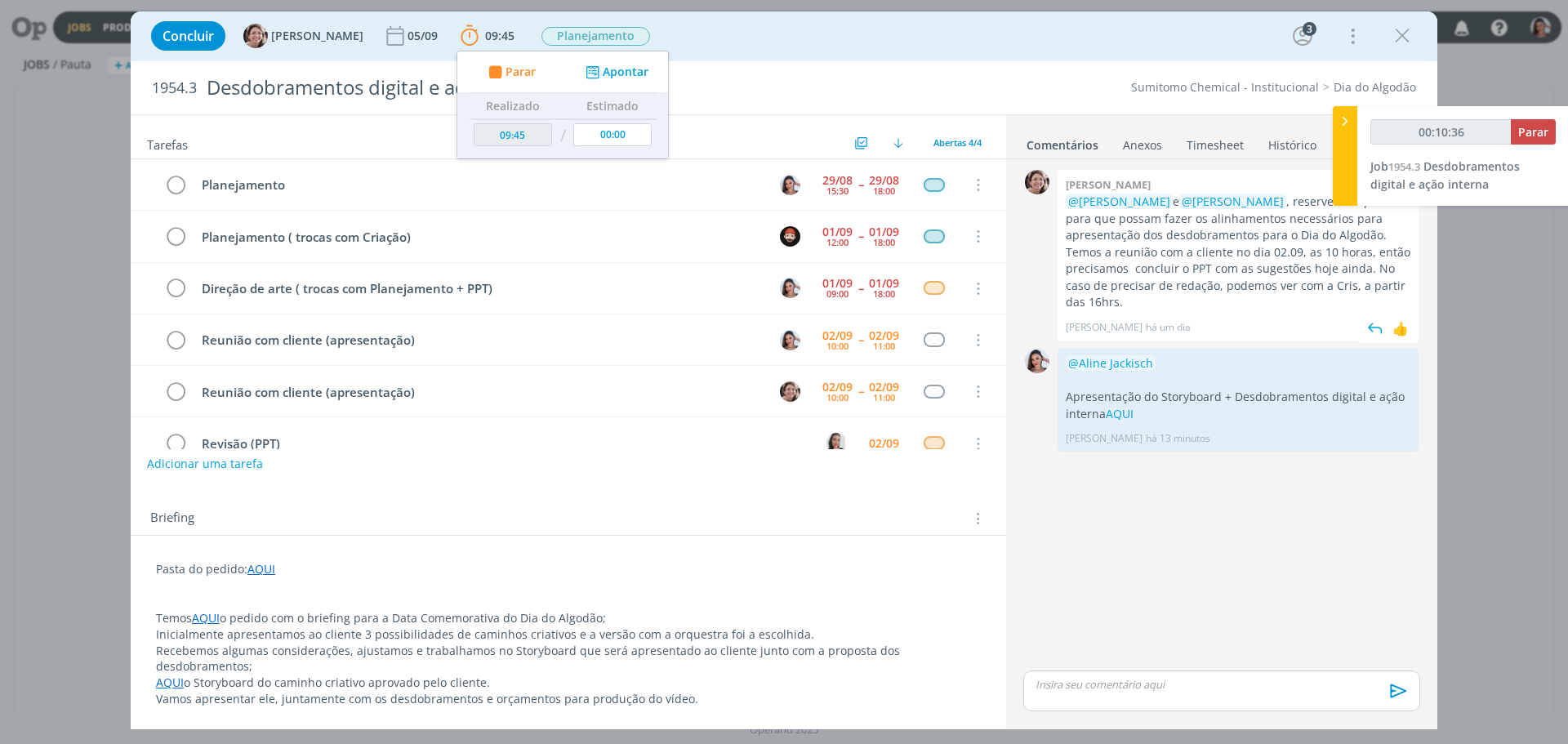
type input "00:10:37"
